Goal: Register for event/course

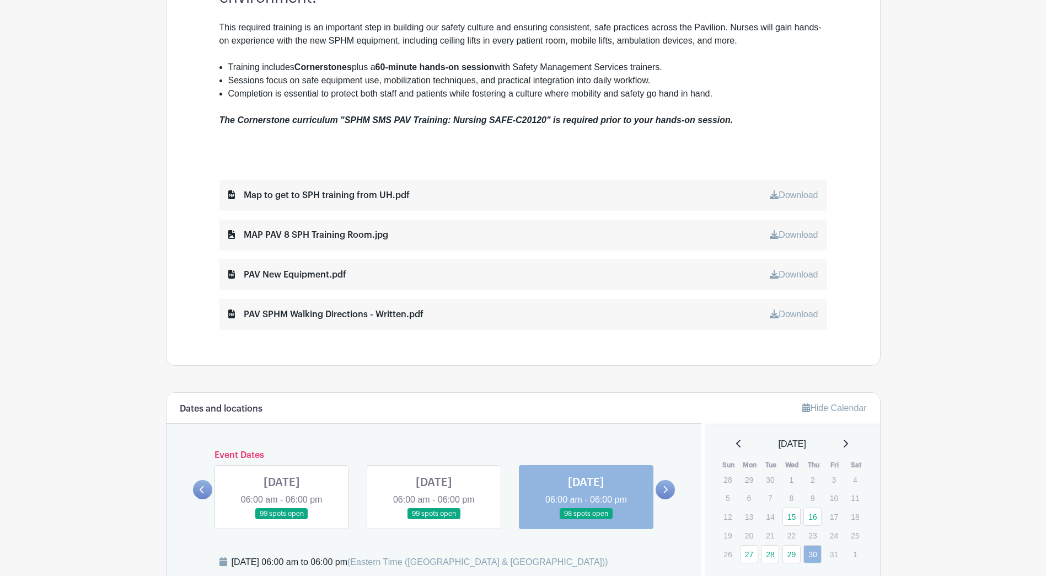
scroll to position [464, 0]
click at [846, 448] on div "[DATE]" at bounding box center [792, 444] width 149 height 13
click at [848, 441] on icon at bounding box center [845, 443] width 6 height 9
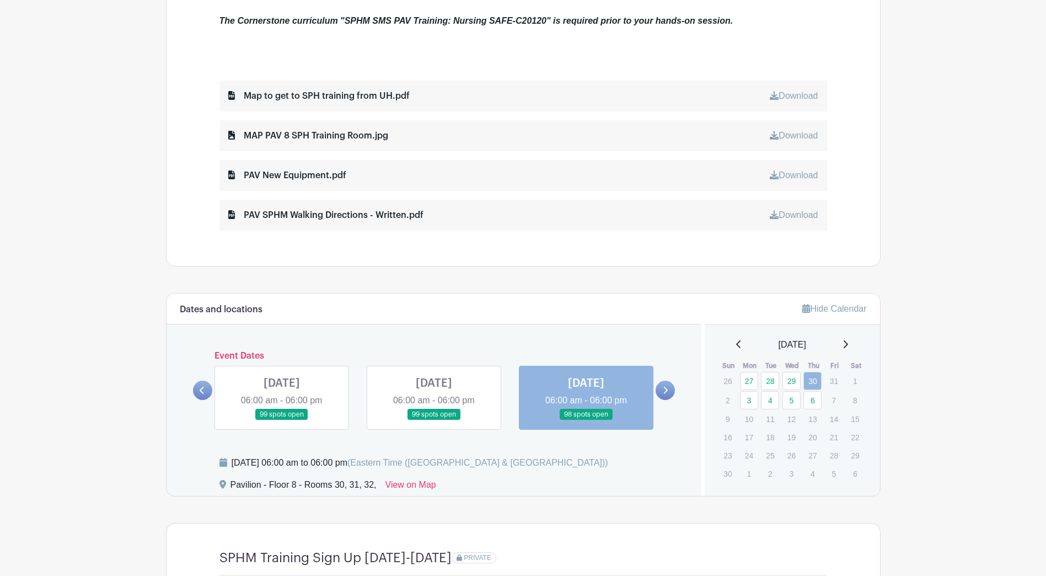
scroll to position [574, 0]
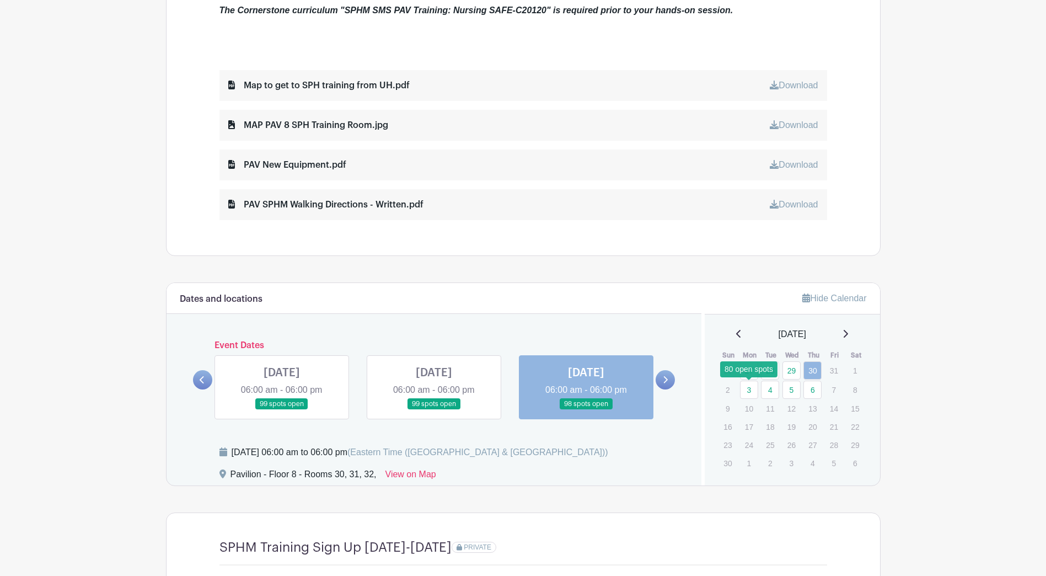
click at [750, 386] on link "3" at bounding box center [749, 389] width 18 height 18
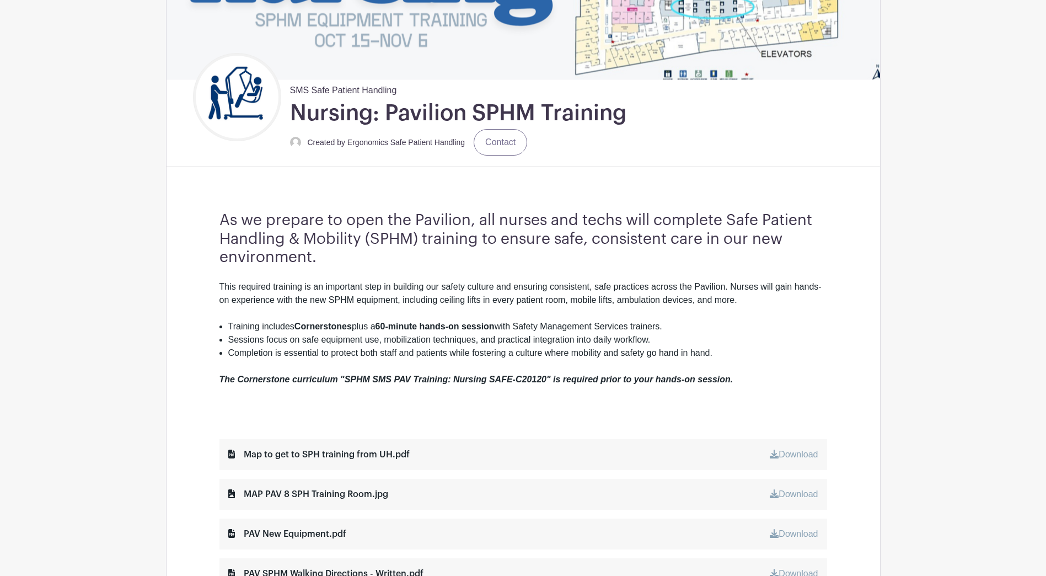
scroll to position [133, 0]
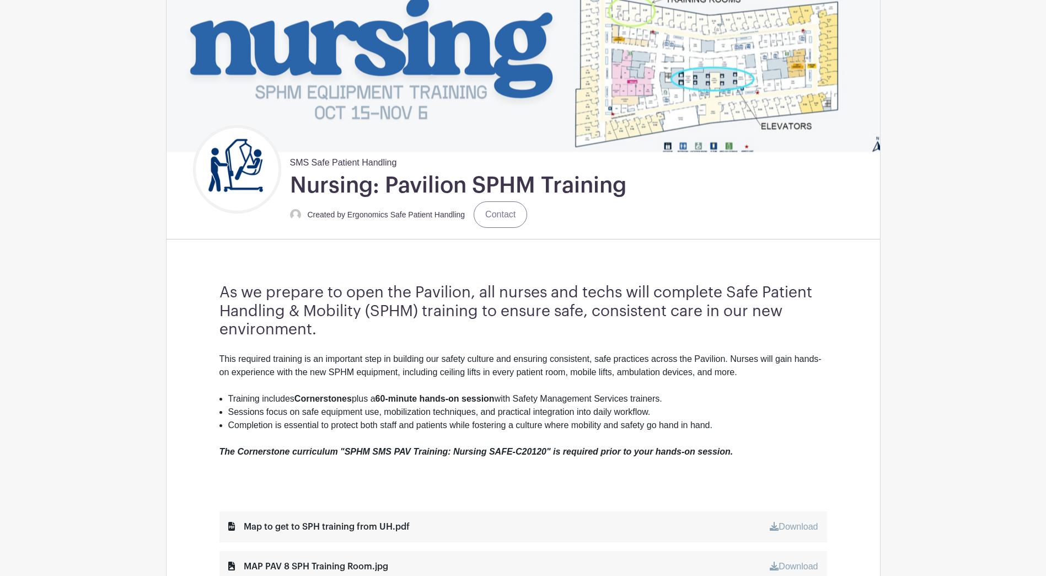
drag, startPoint x: 730, startPoint y: 358, endPoint x: 728, endPoint y: 400, distance: 42.0
click at [728, 400] on div "This required training is an important step in building our safety culture and …" at bounding box center [522, 418] width 607 height 132
copy div "Nurses will gain hands-on experience with the new SPHM equipment, including cei…"
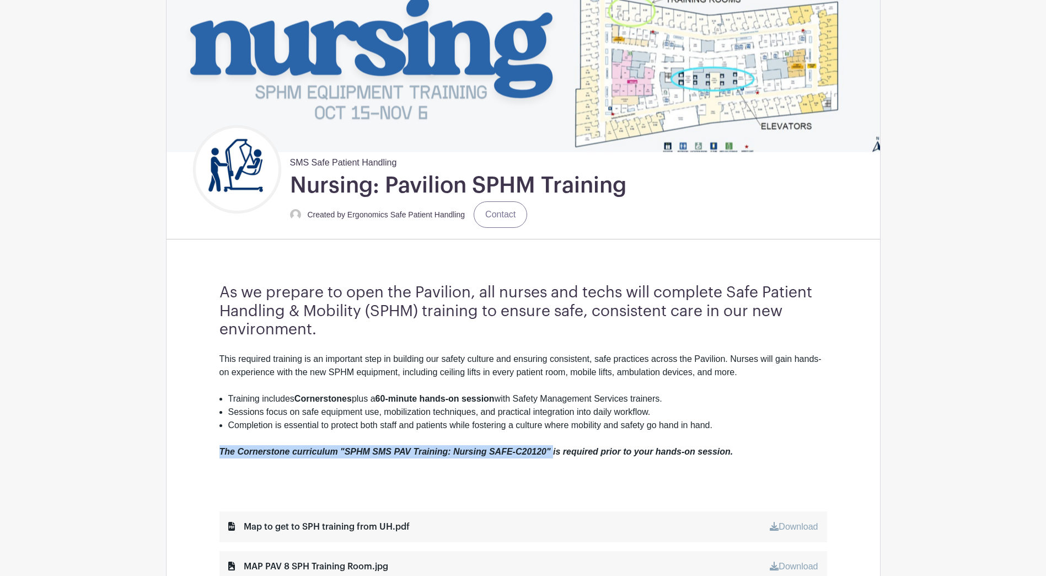
drag, startPoint x: 219, startPoint y: 448, endPoint x: 553, endPoint y: 453, distance: 334.1
click at [553, 453] on em "The Cornerstone curriculum "SPHM SMS PAV Training: Nursing SAFE-C20120" is requ…" at bounding box center [476, 451] width 514 height 9
drag, startPoint x: 553, startPoint y: 453, endPoint x: 464, endPoint y: 449, distance: 89.4
copy em "The Cornerstone curriculum "SPHM SMS PAV Training: Nursing SAFE-C20120""
